Goal: Task Accomplishment & Management: Use online tool/utility

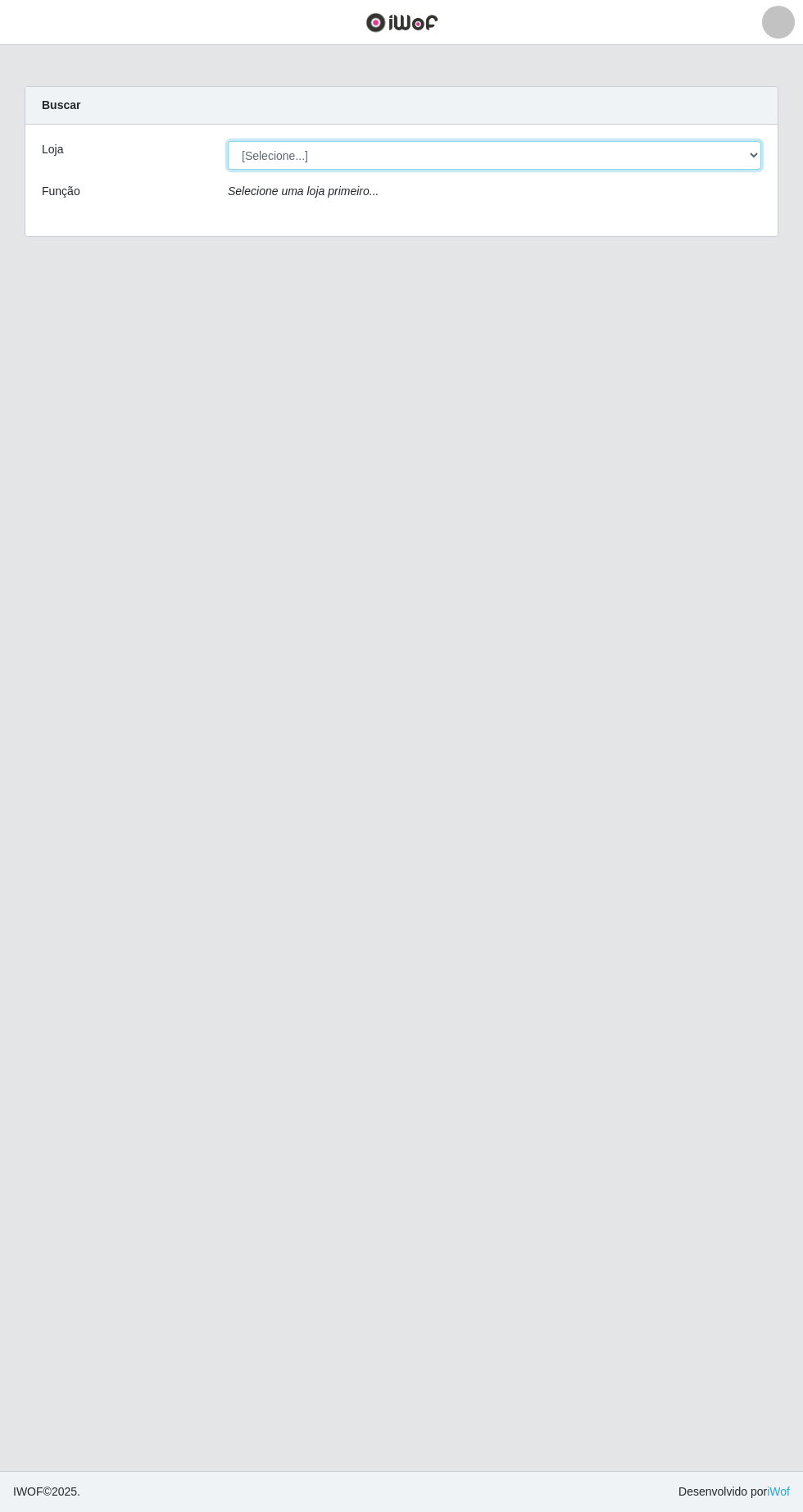
click at [287, 155] on select "[Selecione...] Extrabom - Loja 05 Jardim Camburi" at bounding box center [495, 155] width 534 height 29
select select "494"
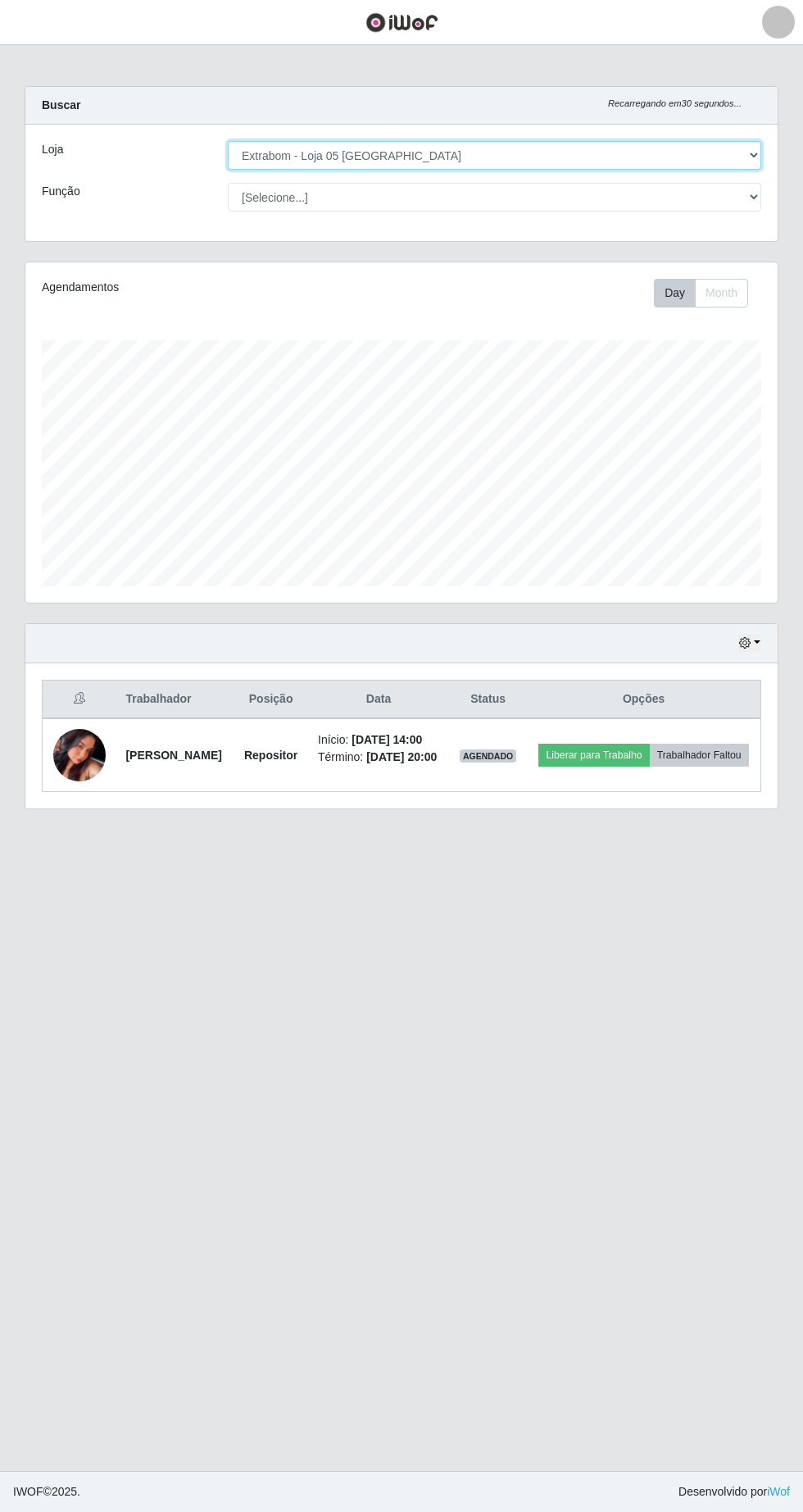
scroll to position [340, 752]
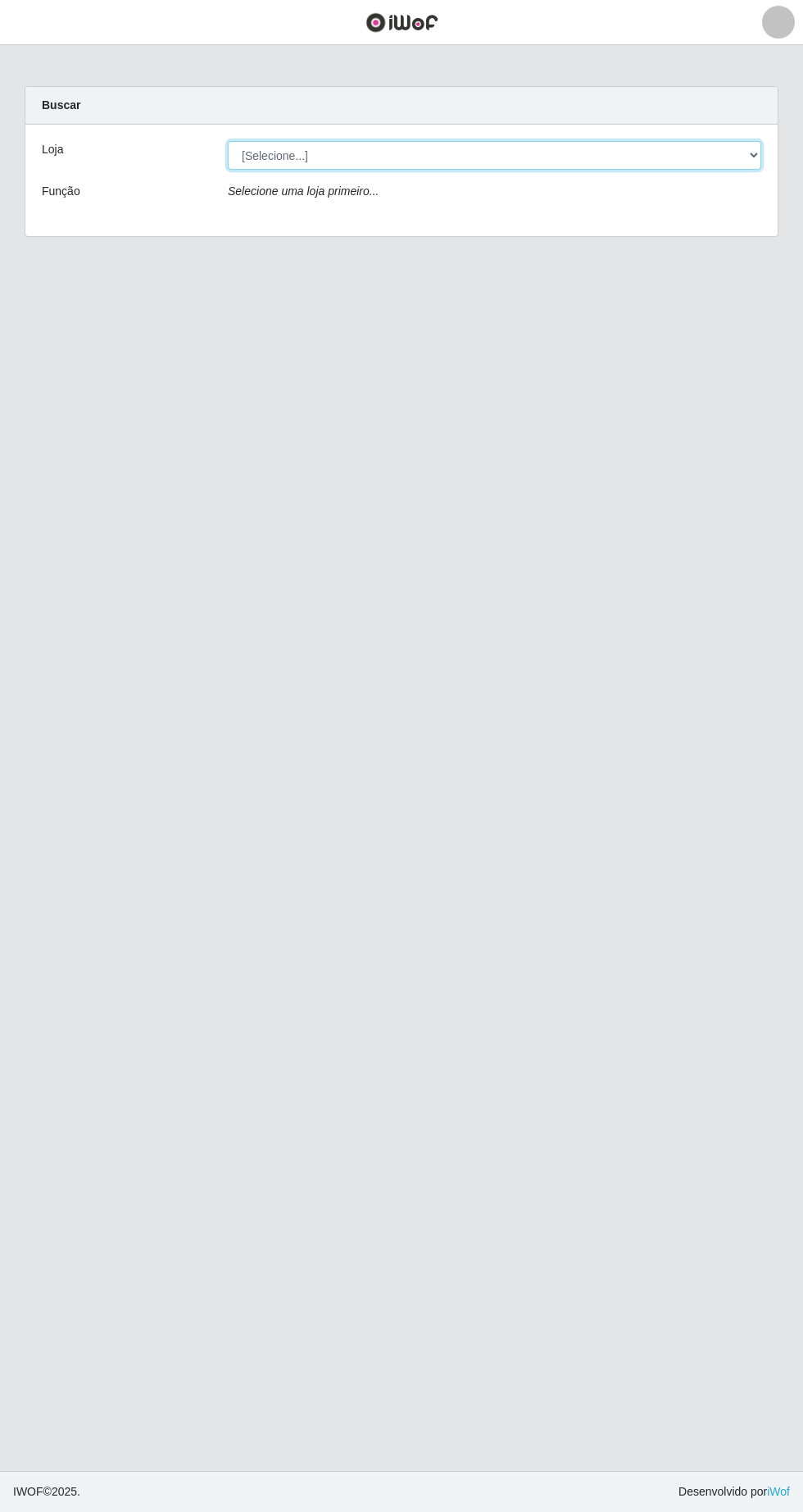
click at [298, 144] on select "[Selecione...] Extrabom - Loja 05 [GEOGRAPHIC_DATA]" at bounding box center [495, 155] width 534 height 29
select select "494"
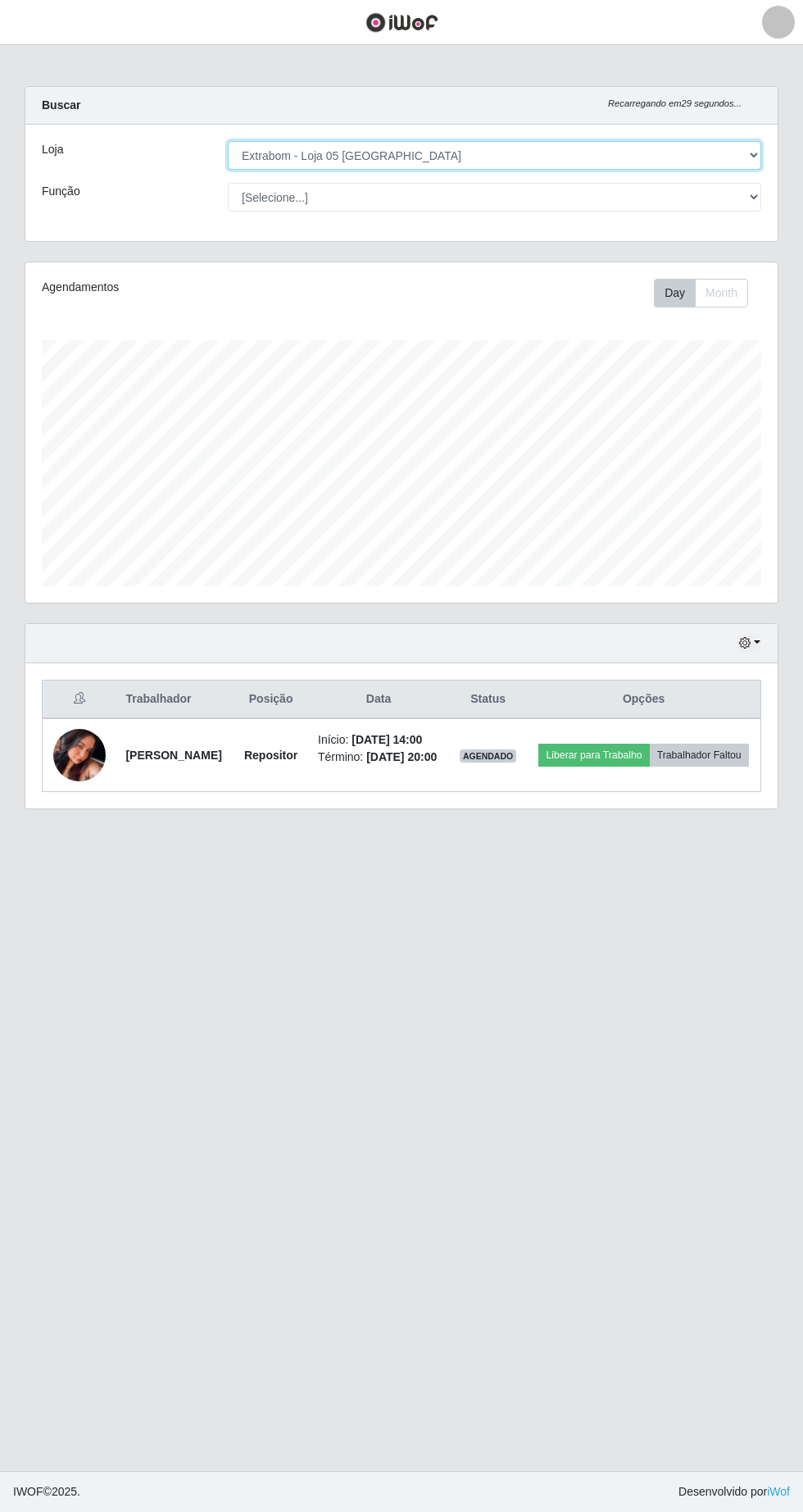
scroll to position [340, 752]
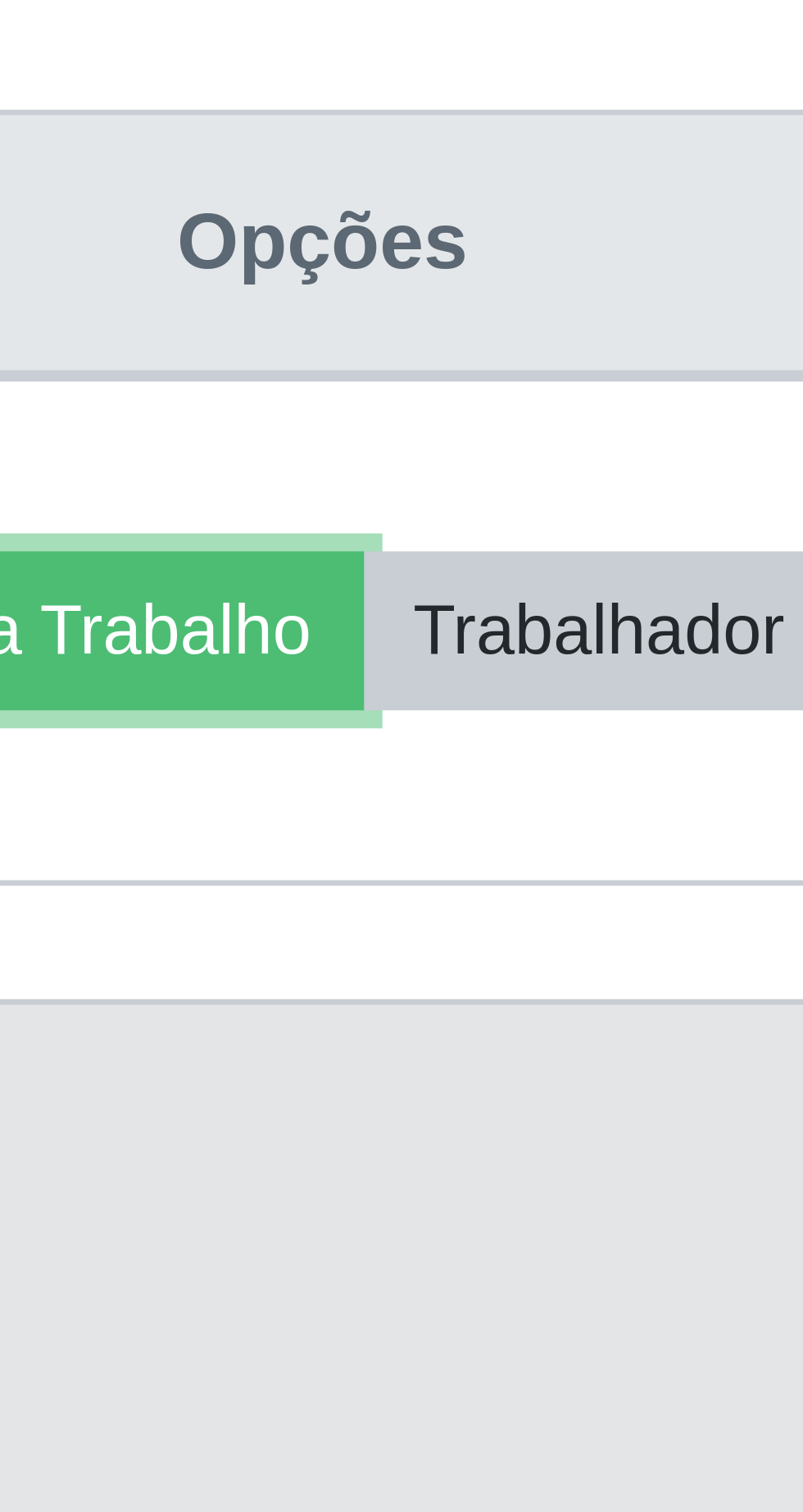
click at [649, 755] on button "Liberar para Trabalho" at bounding box center [594, 755] width 111 height 23
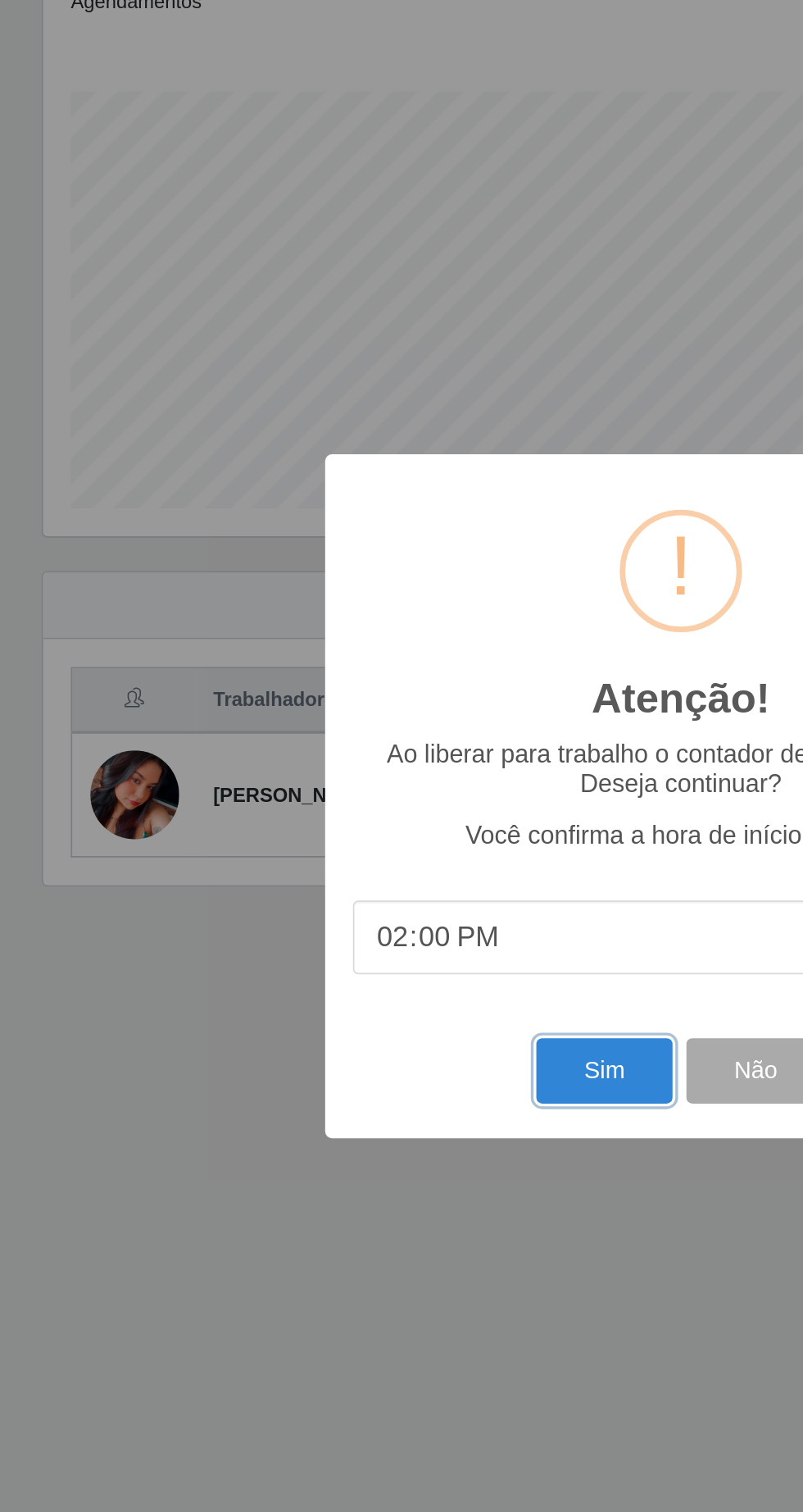
click at [349, 937] on button "Sim" at bounding box center [356, 917] width 80 height 39
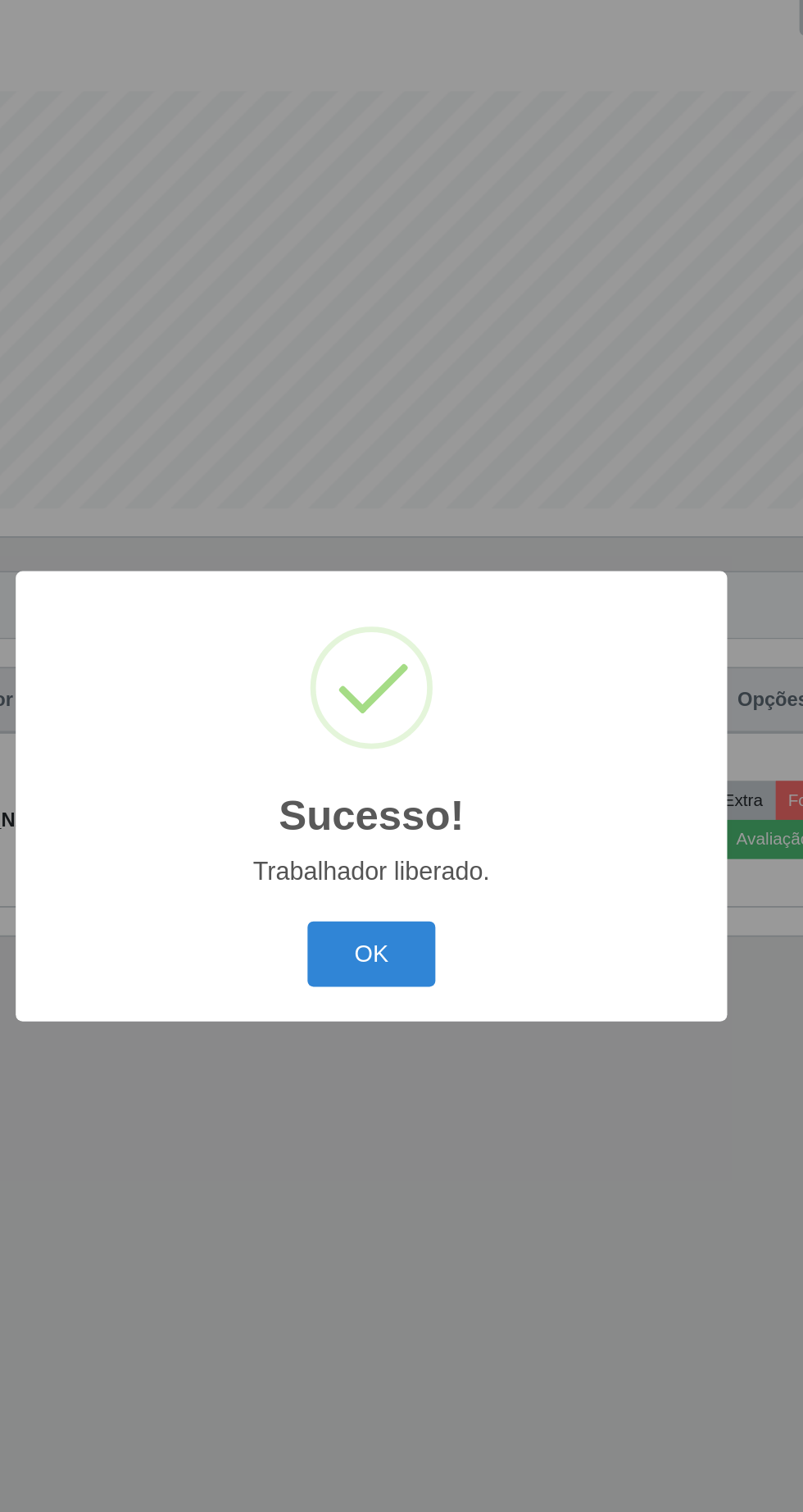
click at [401, 868] on button "OK" at bounding box center [402, 848] width 76 height 39
